Goal: Contribute content: Contribute content

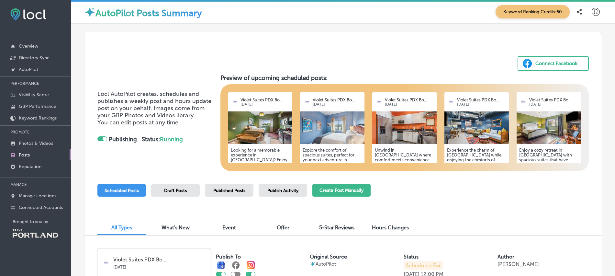
click at [346, 191] on button "Create Post Manually" at bounding box center [341, 190] width 58 height 13
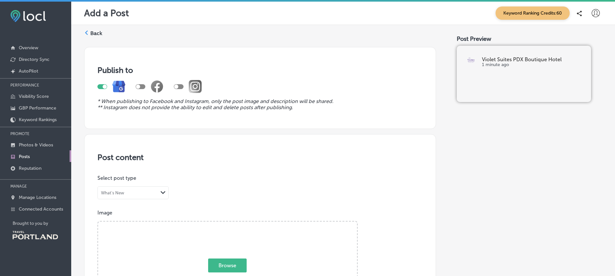
click at [89, 32] on div "Back" at bounding box center [93, 36] width 18 height 12
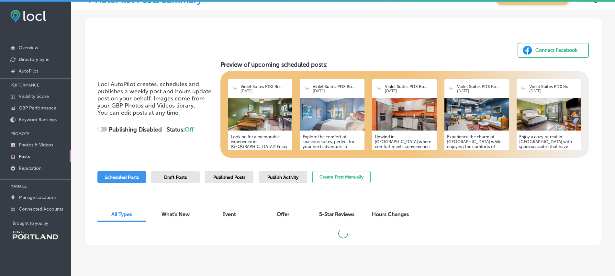
scroll to position [27, 0]
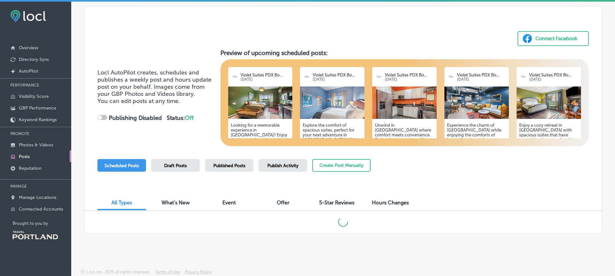
checkbox input "true"
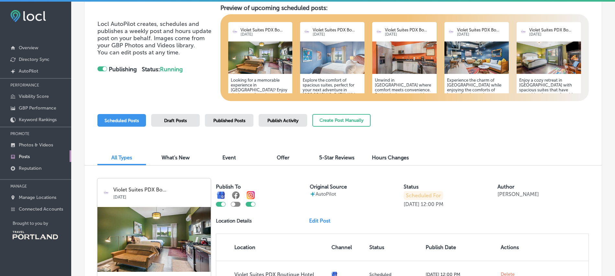
scroll to position [69, 0]
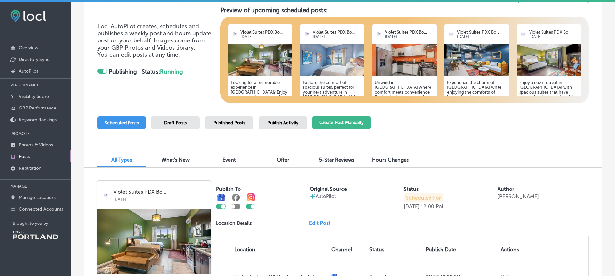
click at [345, 124] on button "Create Post Manually" at bounding box center [341, 122] width 58 height 13
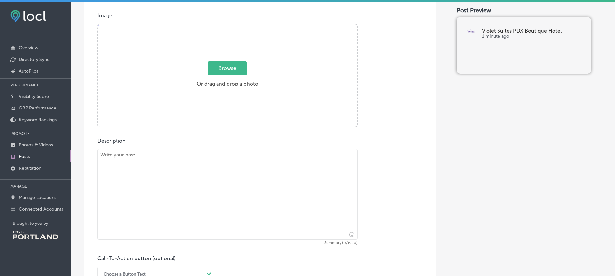
scroll to position [198, 0]
click at [114, 156] on textarea at bounding box center [227, 193] width 260 height 91
paste textarea "Our neighborhood just got even brighter! ✨ We're beyond excited to announce tha…"
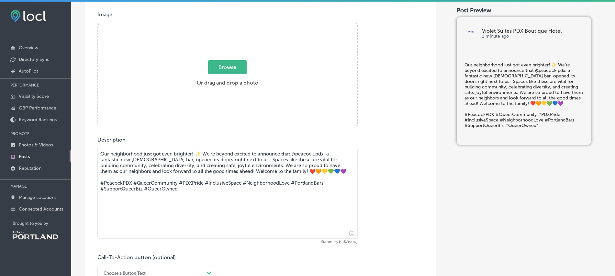
click at [229, 161] on textarea "Our neighborhood just got even brighter! ✨ We're beyond excited to announce tha…" at bounding box center [227, 193] width 260 height 91
type textarea "Our neighborhood just got even brighter! ✨ We're beyond excited to announce tha…"
click at [235, 68] on span "Browse" at bounding box center [227, 67] width 38 height 14
click at [235, 25] on input "Browse Or drag and drop a photo" at bounding box center [227, 24] width 259 height 2
type input "C:\fakepath\VSPDX_Peacock_Bar_Welcome_(2).png"
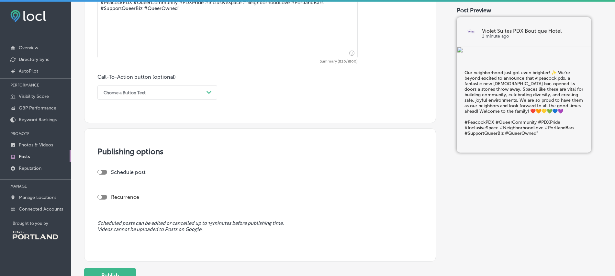
scroll to position [433, 0]
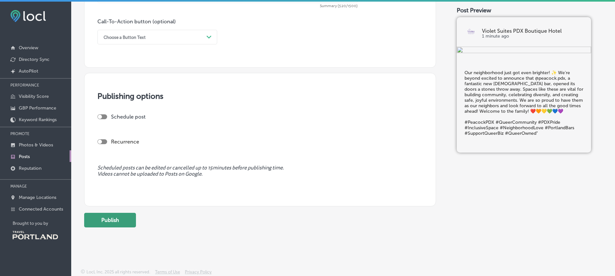
click at [110, 218] on button "Publish" at bounding box center [110, 220] width 52 height 15
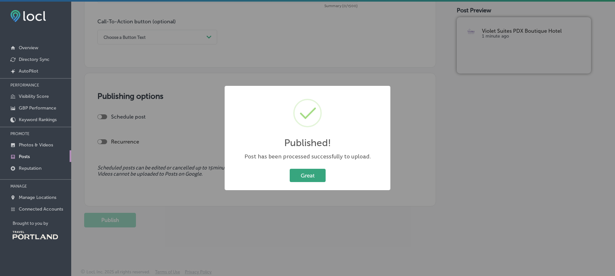
click at [312, 175] on button "Great" at bounding box center [307, 175] width 36 height 13
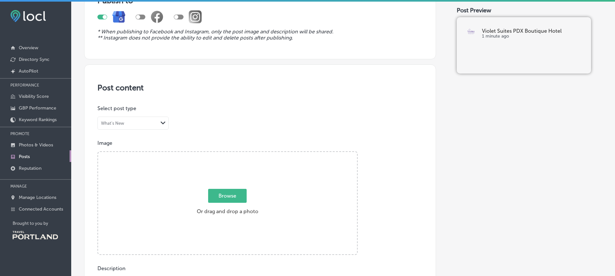
scroll to position [0, 0]
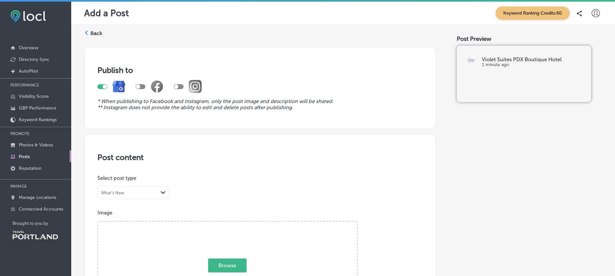
click at [180, 86] on div at bounding box center [179, 86] width 10 height 5
checkbox input "true"
click at [90, 33] on label "Back" at bounding box center [96, 33] width 12 height 7
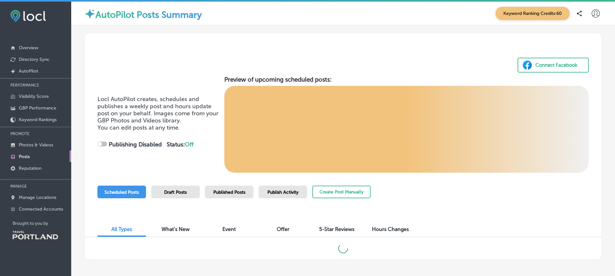
scroll to position [27, 0]
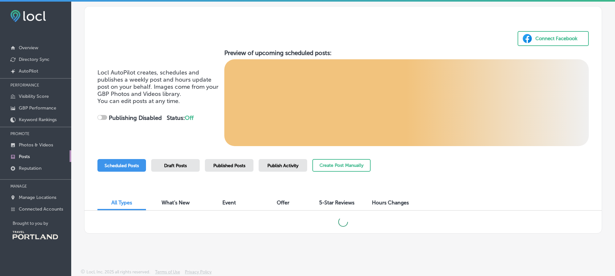
checkbox input "true"
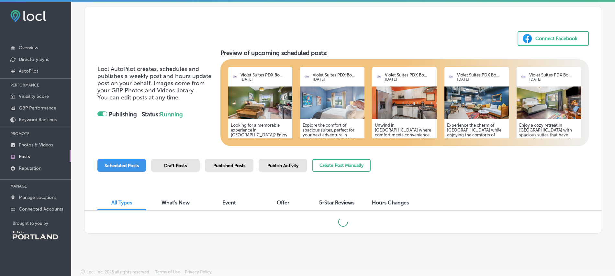
click at [287, 165] on span "Publish Activity" at bounding box center [282, 165] width 31 height 5
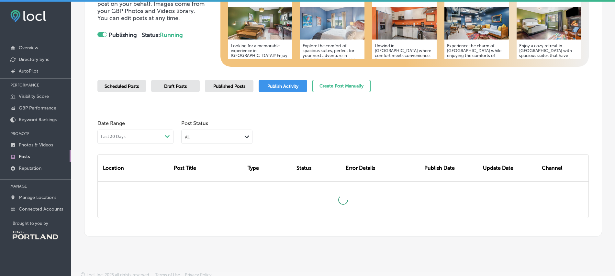
scroll to position [109, 0]
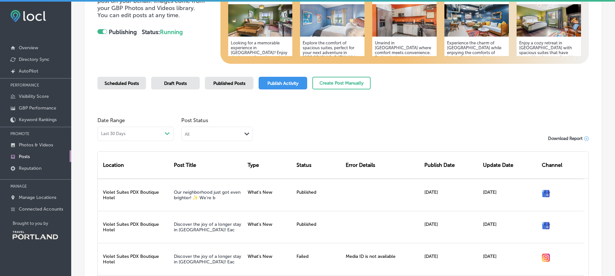
click at [129, 82] on span "Scheduled Posts" at bounding box center [121, 83] width 34 height 5
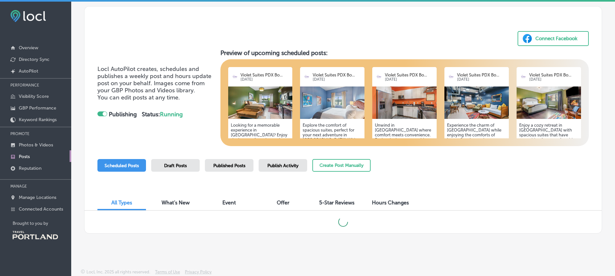
scroll to position [2, 0]
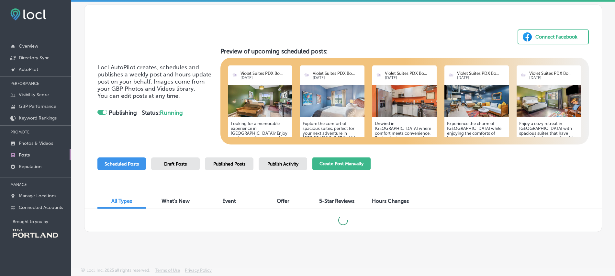
click at [362, 164] on button "Create Post Manually" at bounding box center [341, 163] width 58 height 13
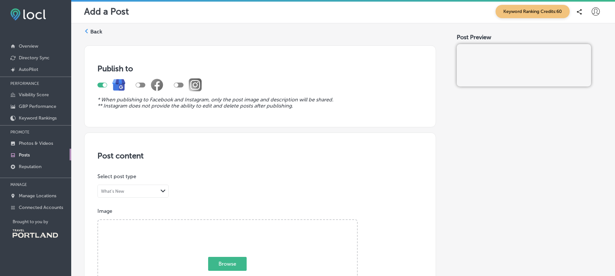
drag, startPoint x: 99, startPoint y: 84, endPoint x: 141, endPoint y: 85, distance: 42.1
click at [99, 84] on div at bounding box center [102, 84] width 10 height 5
checkbox input "false"
click at [181, 85] on div at bounding box center [179, 84] width 10 height 5
checkbox input "true"
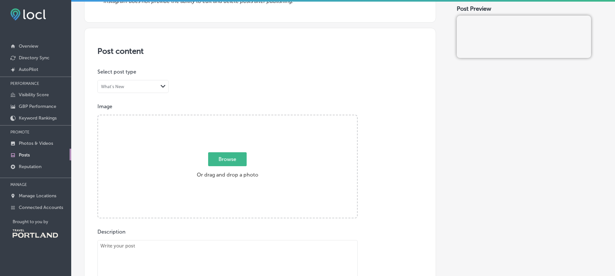
scroll to position [105, 0]
click at [234, 157] on span "Browse" at bounding box center [227, 158] width 38 height 14
click at [234, 116] on input "Browse Or drag and drop a photo" at bounding box center [227, 115] width 259 height 2
type input "C:\fakepath\VSPDX_Peacock_Bar_Welcome_(2).png"
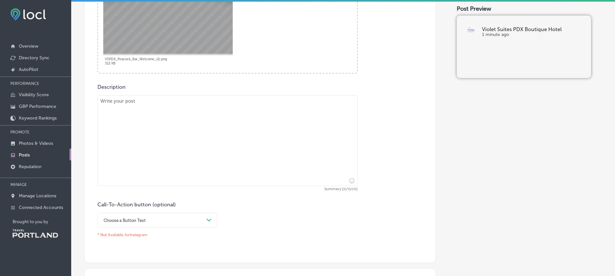
scroll to position [249, 0]
click at [111, 107] on textarea at bounding box center [227, 140] width 260 height 91
paste textarea "Our neighborhood just got even brighter! ✨ We're beyond excited to announce tha…"
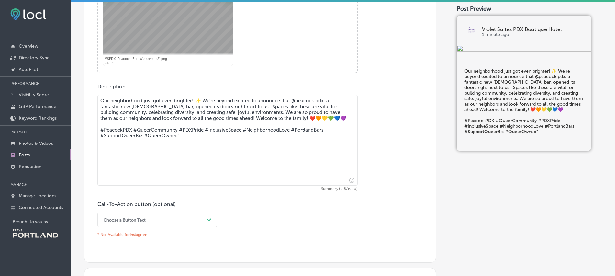
drag, startPoint x: 228, startPoint y: 108, endPoint x: 229, endPoint y: 114, distance: 6.5
click at [228, 108] on textarea "Our neighborhood just got even brighter! ✨ We're beyond excited to announce tha…" at bounding box center [227, 140] width 260 height 91
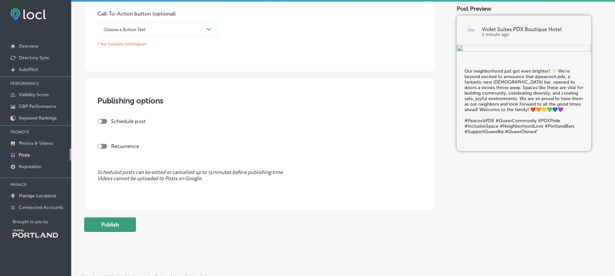
scroll to position [440, 0]
type textarea "Our neighborhood just got even brighter! ✨ We're beyond excited to announce tha…"
click at [117, 226] on button "Publish" at bounding box center [110, 223] width 52 height 15
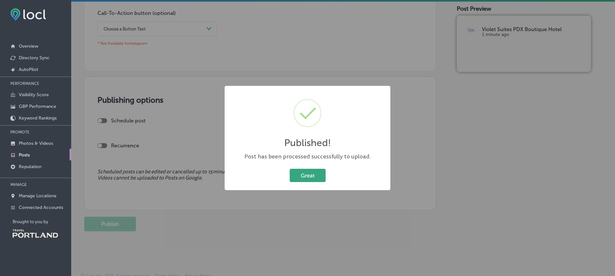
click at [311, 175] on button "Great" at bounding box center [307, 175] width 36 height 13
